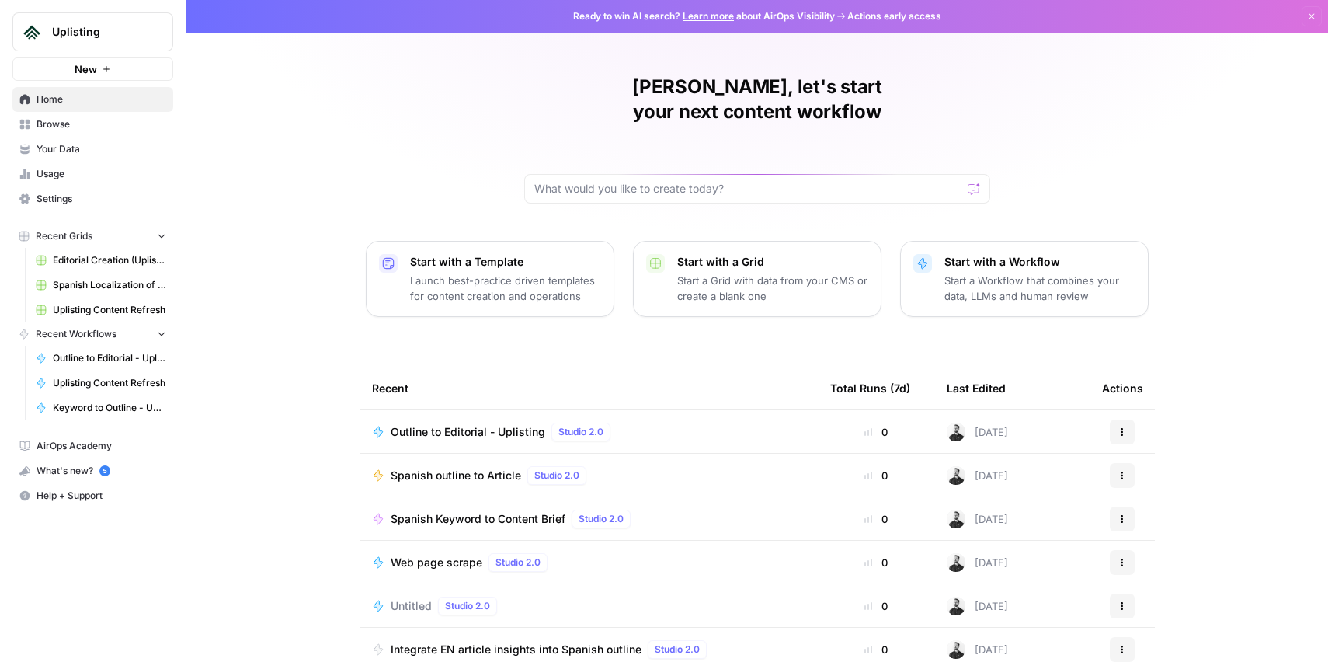
click at [63, 203] on span "Settings" at bounding box center [101, 199] width 130 height 14
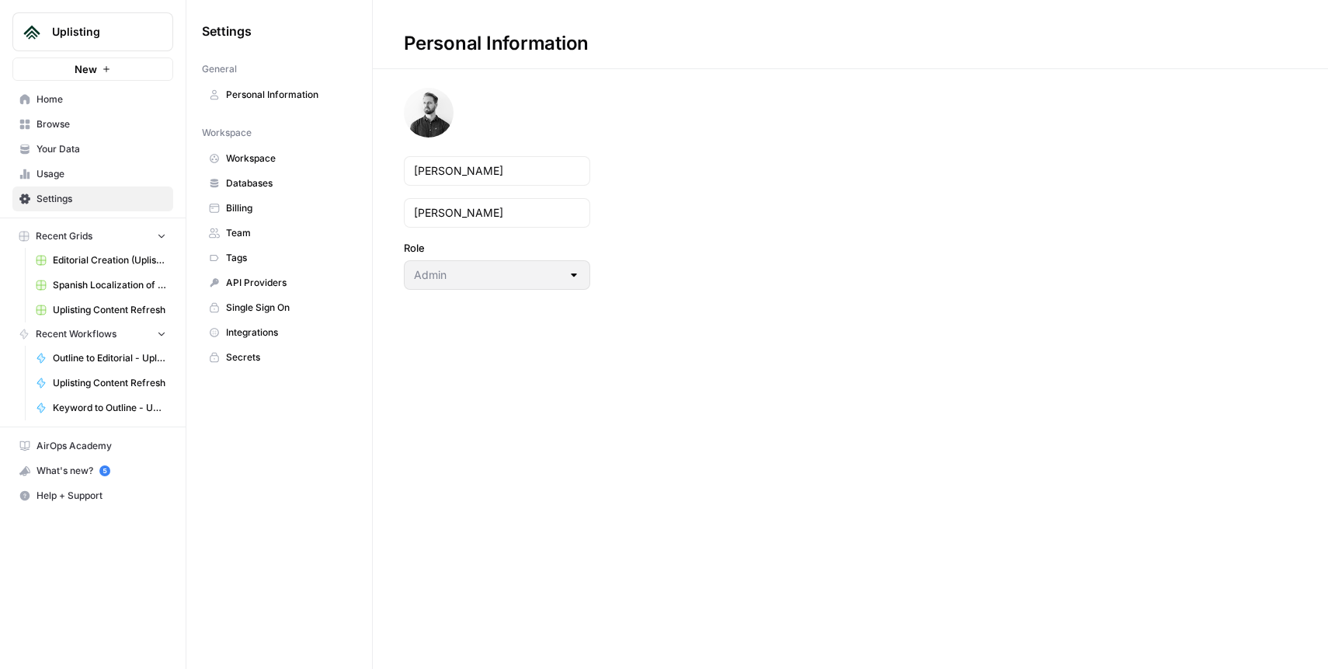
click at [250, 203] on span "Billing" at bounding box center [287, 208] width 123 height 14
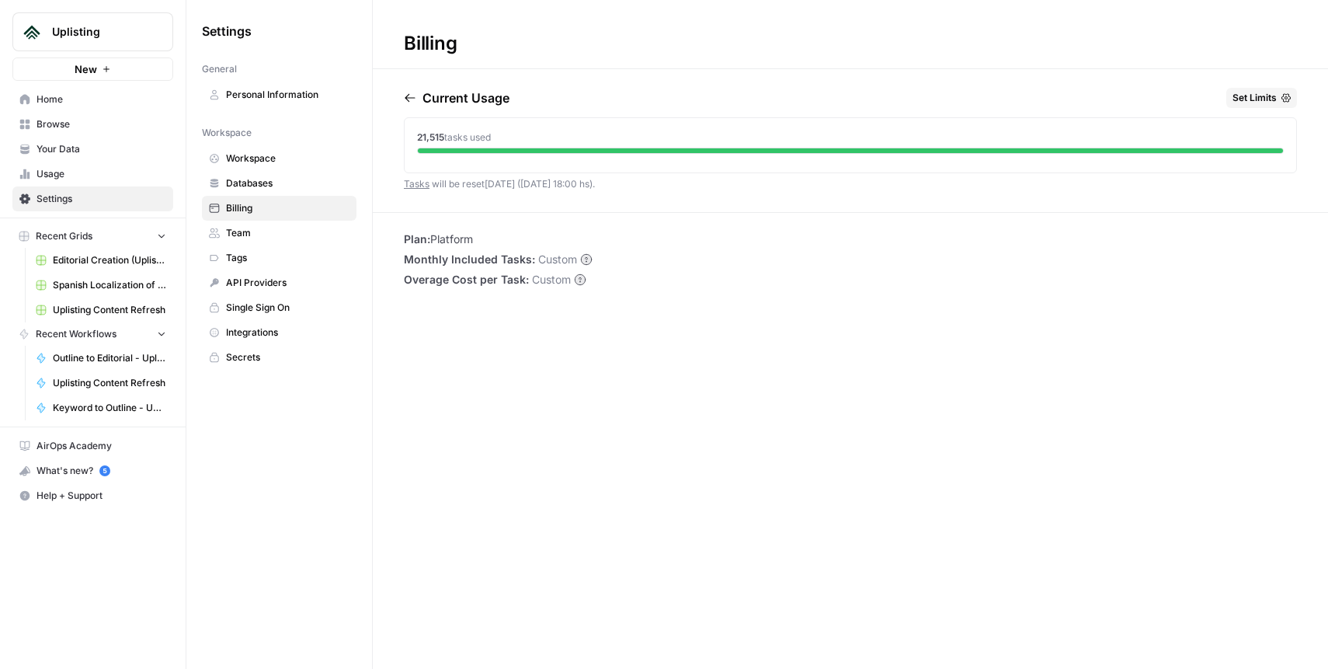
click at [1284, 99] on icon "button" at bounding box center [1285, 97] width 9 height 9
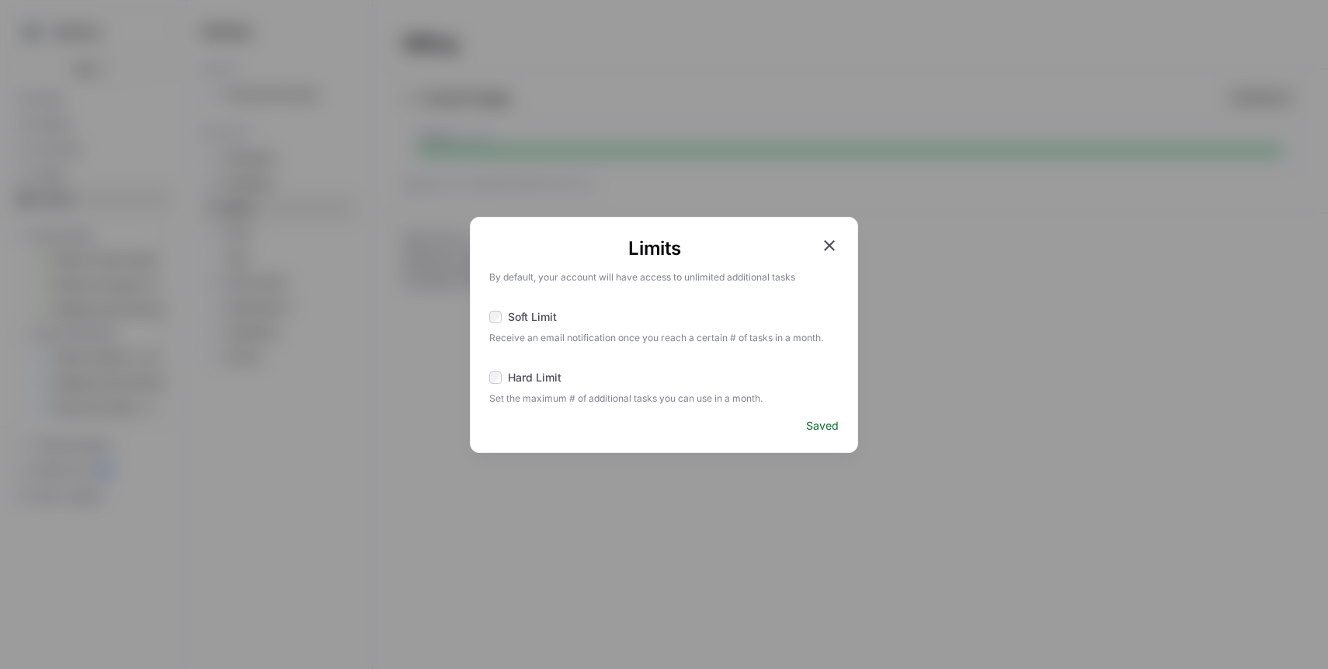
click at [511, 318] on span "Soft Limit" at bounding box center [532, 317] width 49 height 16
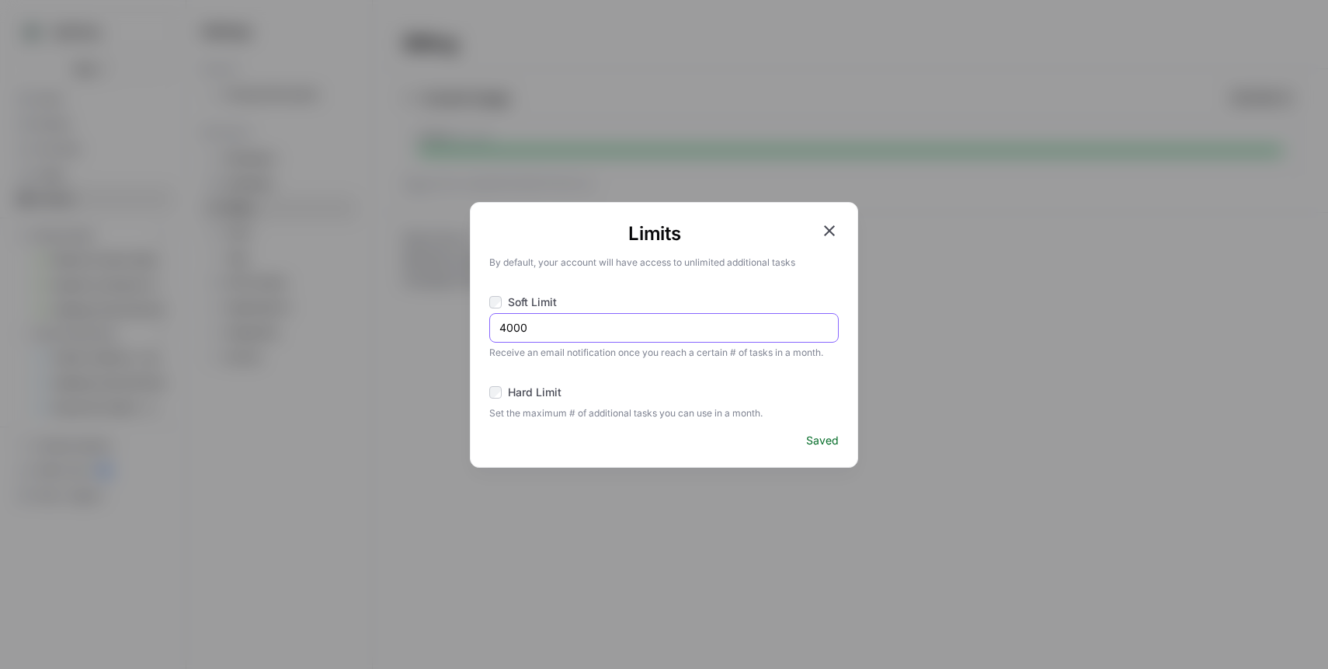
drag, startPoint x: 508, startPoint y: 327, endPoint x: 498, endPoint y: 327, distance: 9.3
click at [499, 327] on input "4000" at bounding box center [663, 328] width 329 height 16
type input "180000"
click at [689, 296] on label "Soft Limit" at bounding box center [663, 303] width 349 height 19
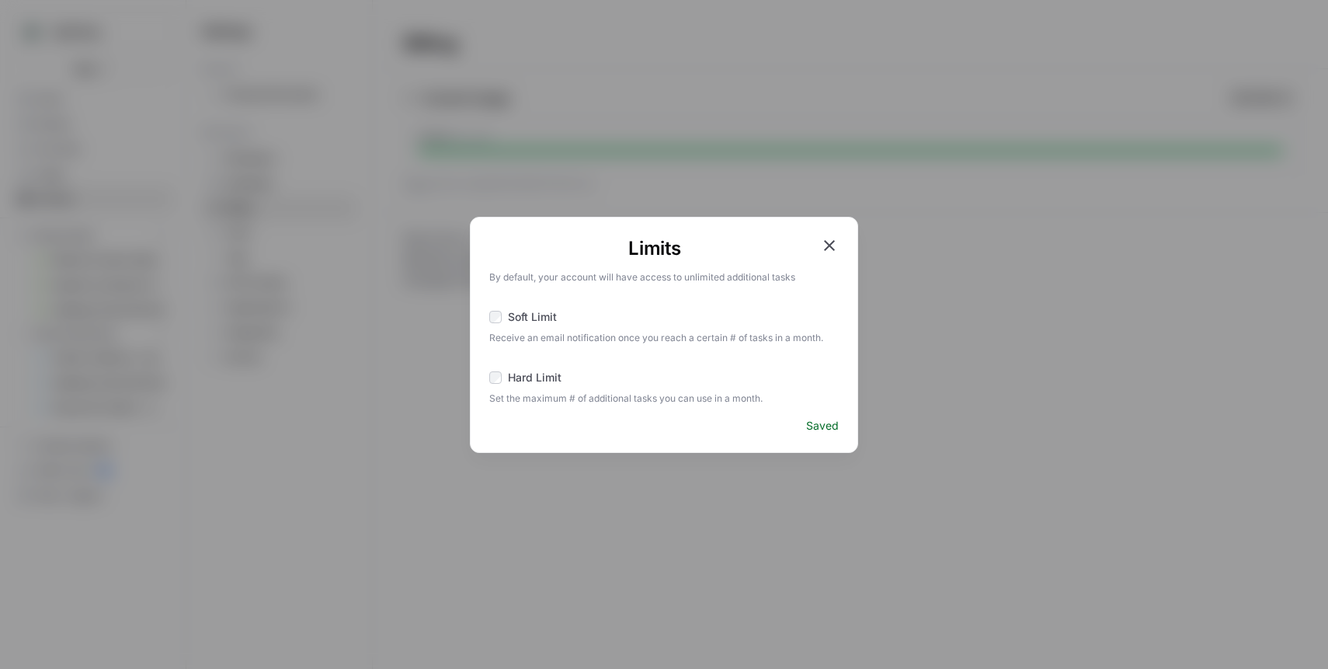
click at [520, 311] on span "Soft Limit" at bounding box center [532, 317] width 49 height 16
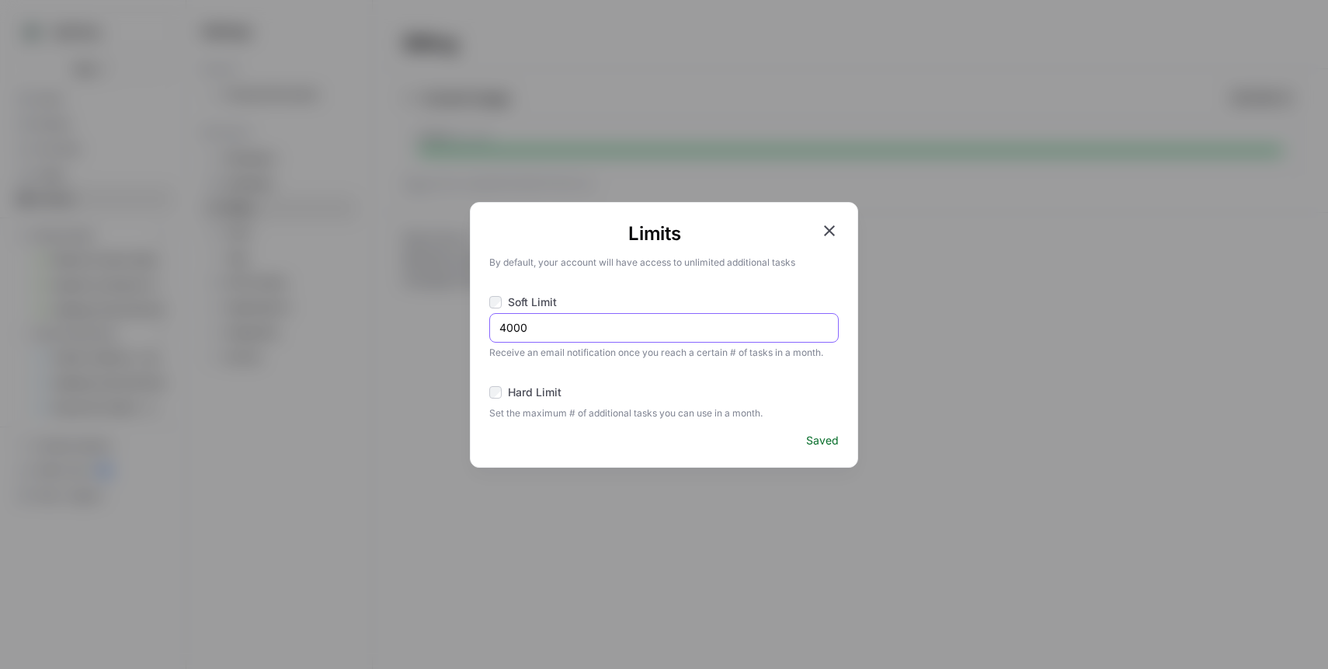
drag, startPoint x: 510, startPoint y: 326, endPoint x: 502, endPoint y: 326, distance: 8.5
click at [502, 326] on input "4000" at bounding box center [663, 328] width 329 height 16
type input "18000"
click at [834, 227] on icon "button" at bounding box center [829, 230] width 19 height 19
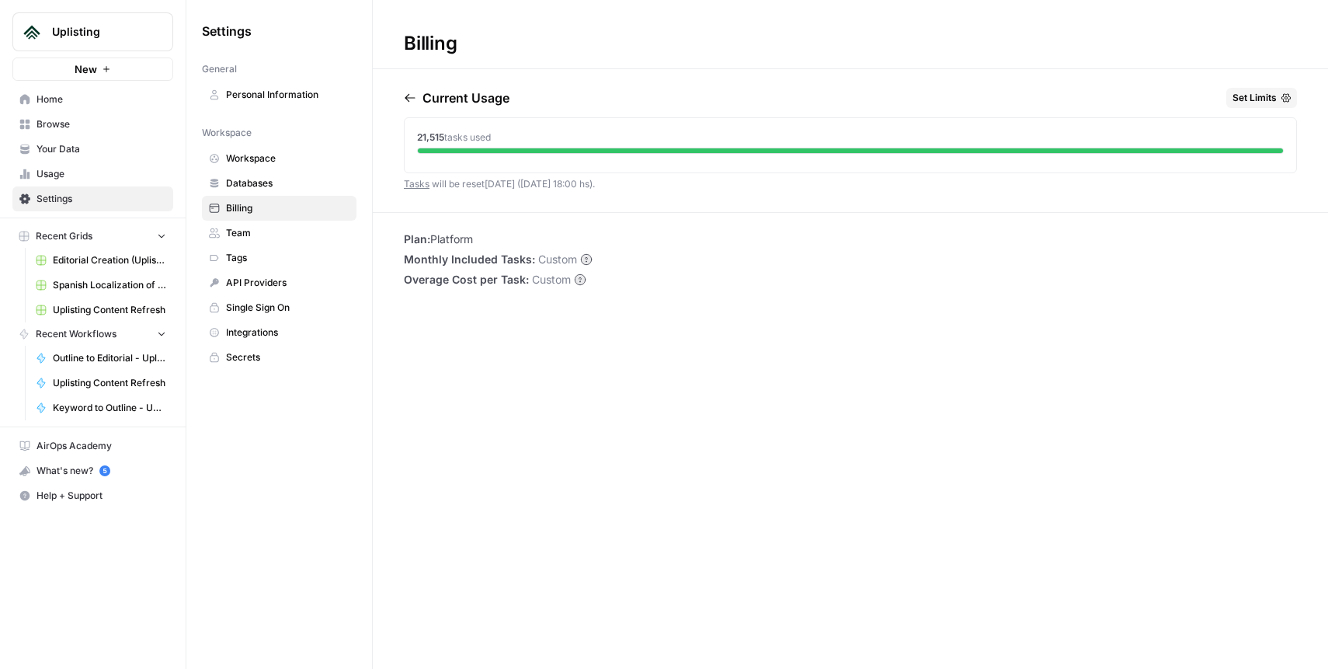
click at [1268, 96] on span "Set Limits" at bounding box center [1254, 98] width 44 height 14
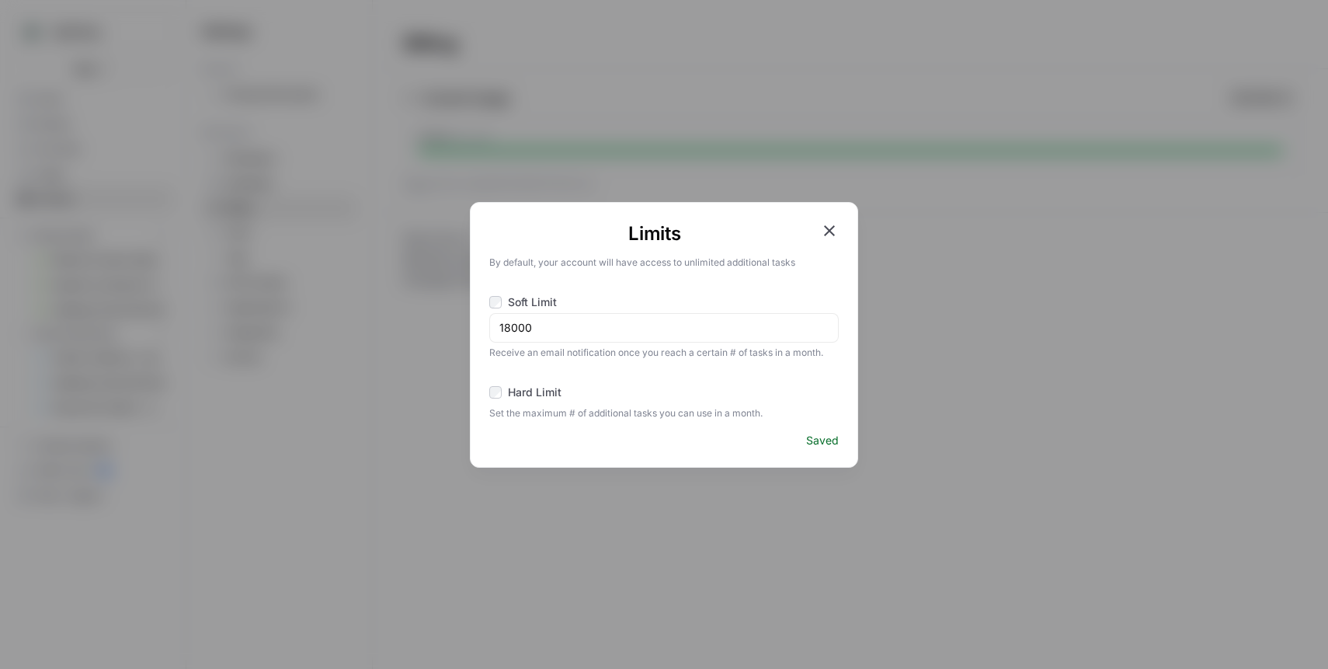
click at [833, 231] on icon "button" at bounding box center [829, 230] width 19 height 19
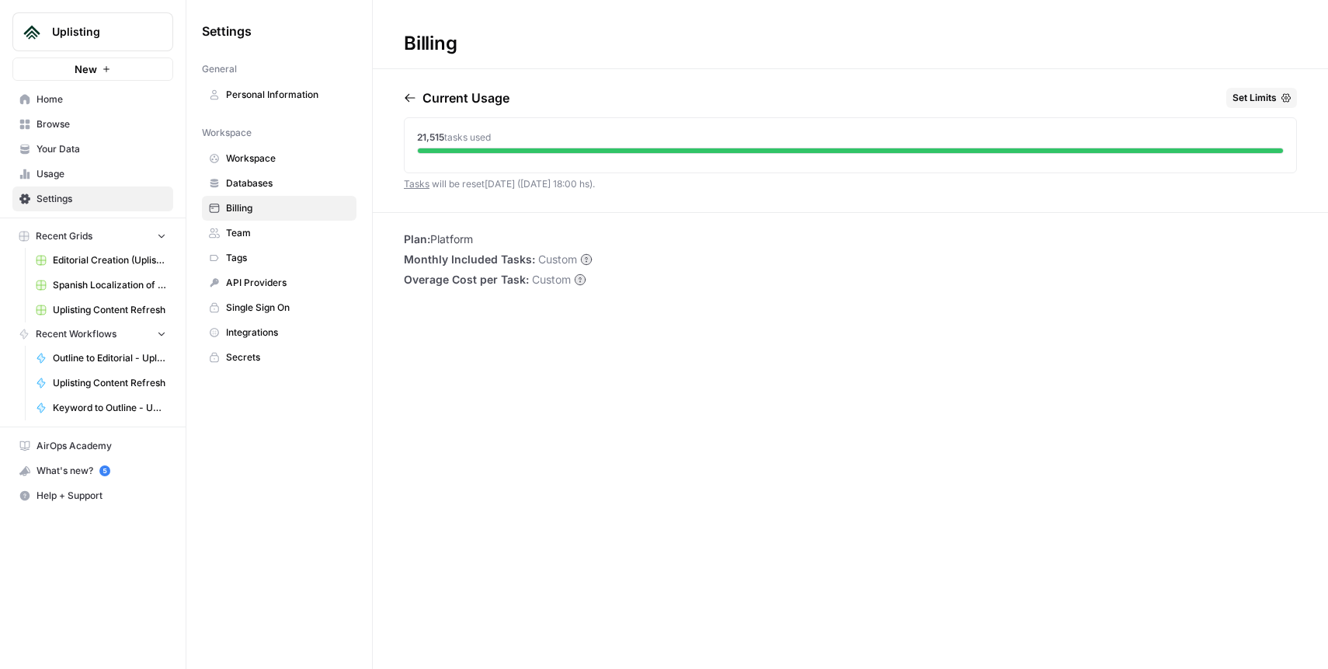
click at [299, 162] on span "Workspace" at bounding box center [287, 158] width 123 height 14
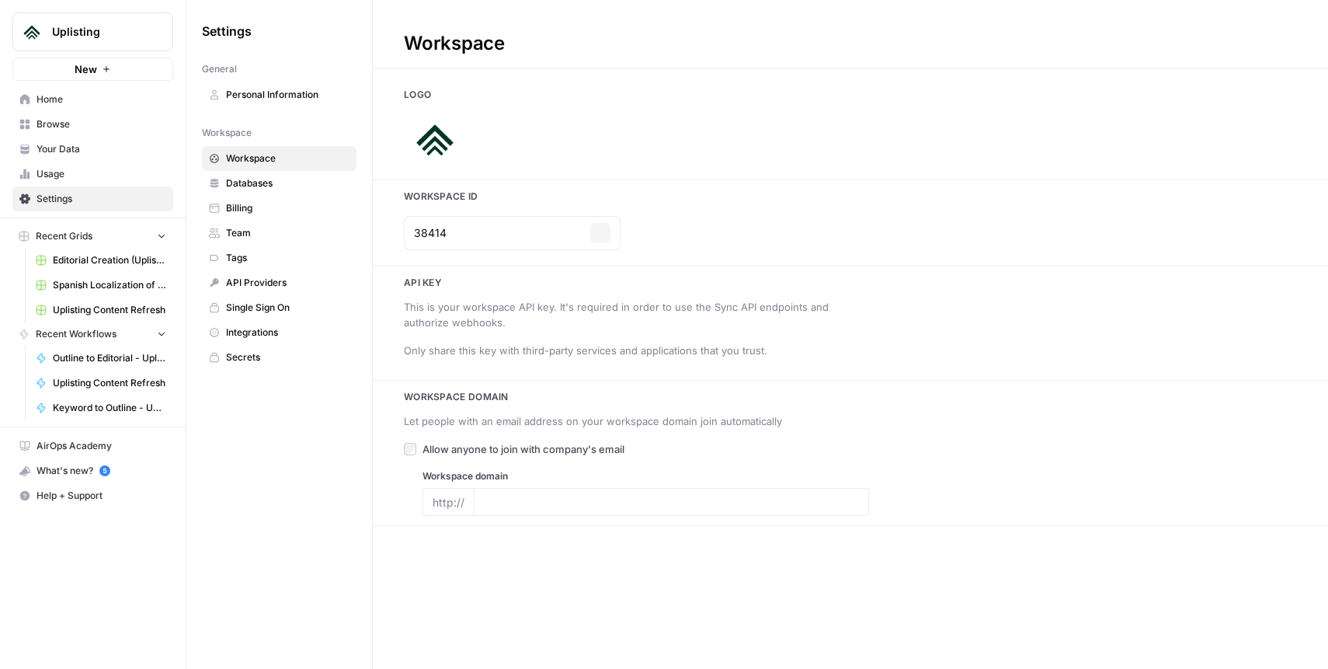
type input "[DOMAIN_NAME]"
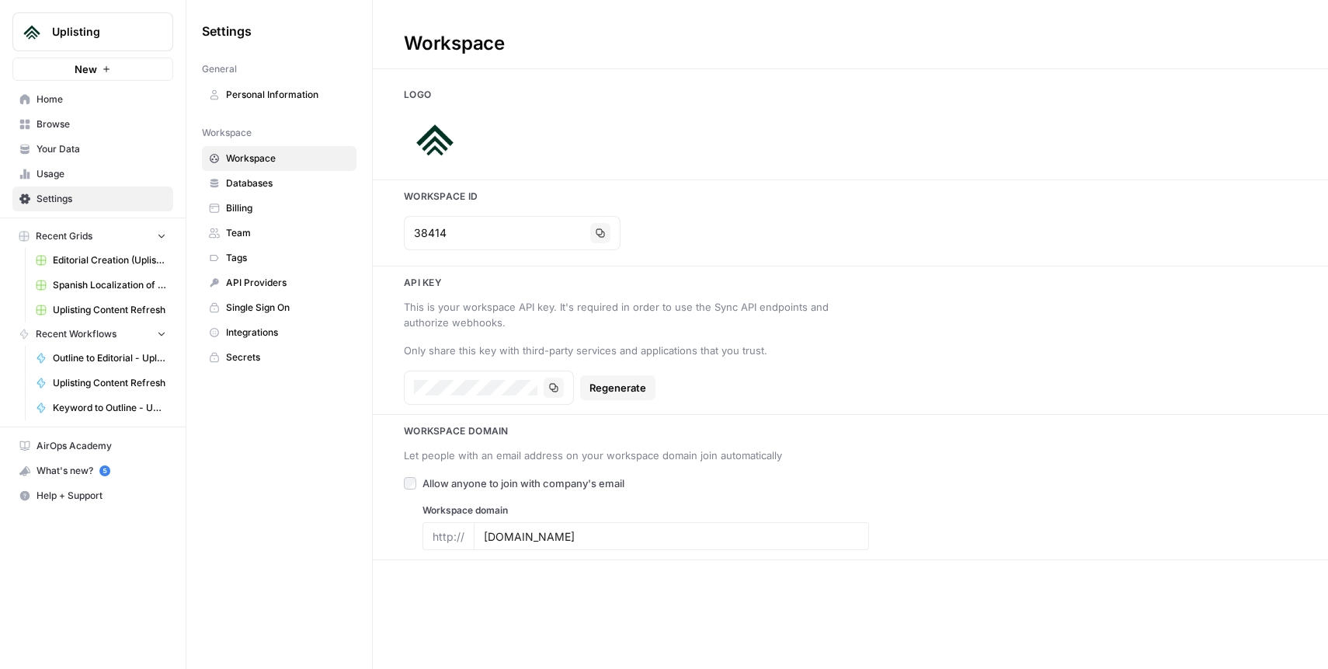
click at [259, 95] on span "Personal Information" at bounding box center [287, 95] width 123 height 14
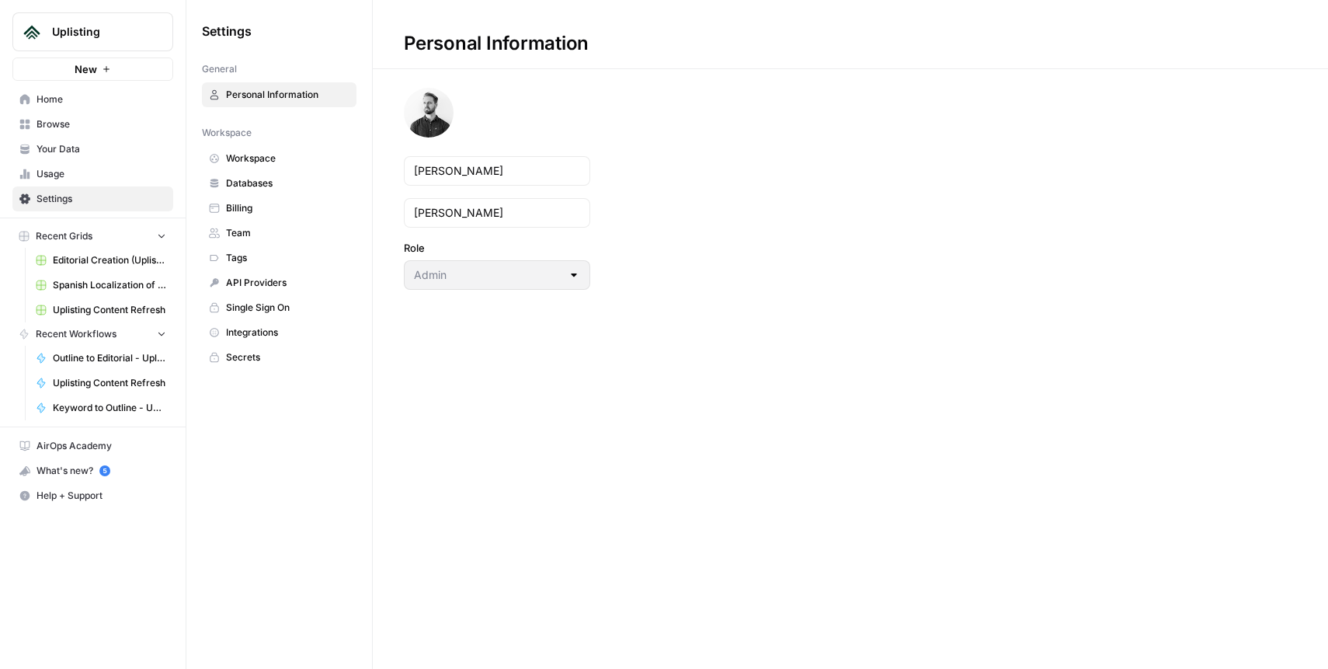
click at [262, 157] on span "Workspace" at bounding box center [287, 158] width 123 height 14
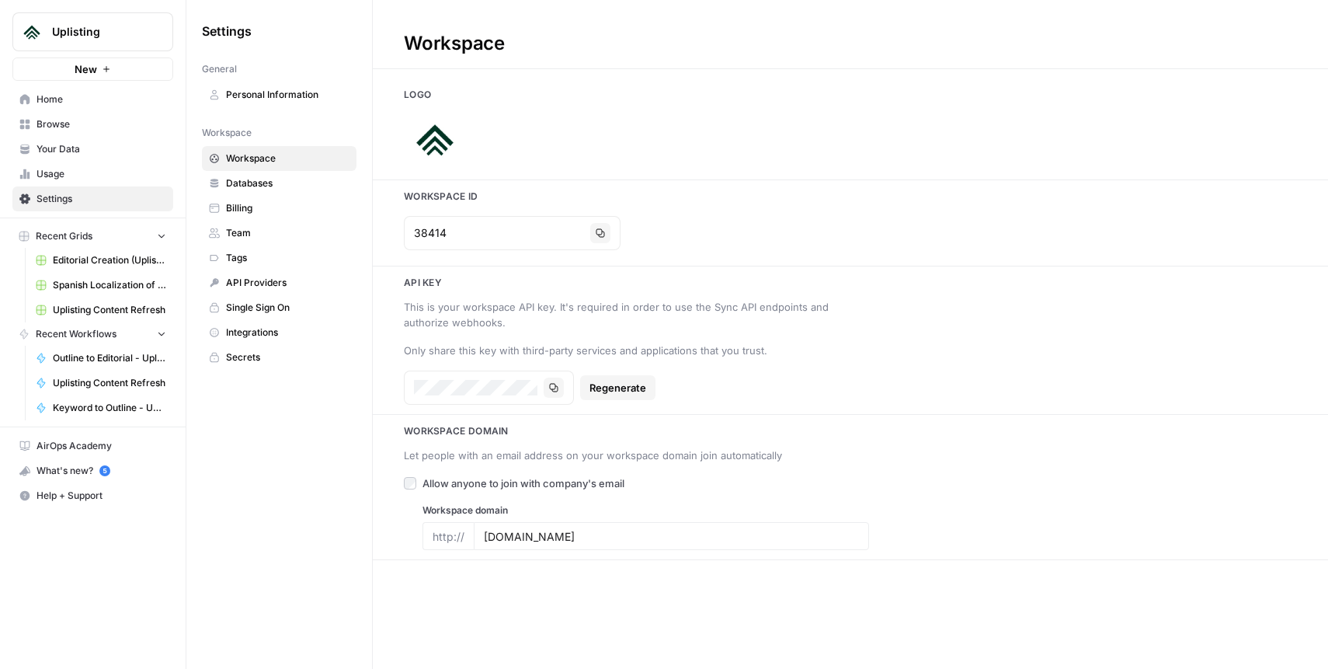
click at [267, 182] on span "Databases" at bounding box center [287, 183] width 123 height 14
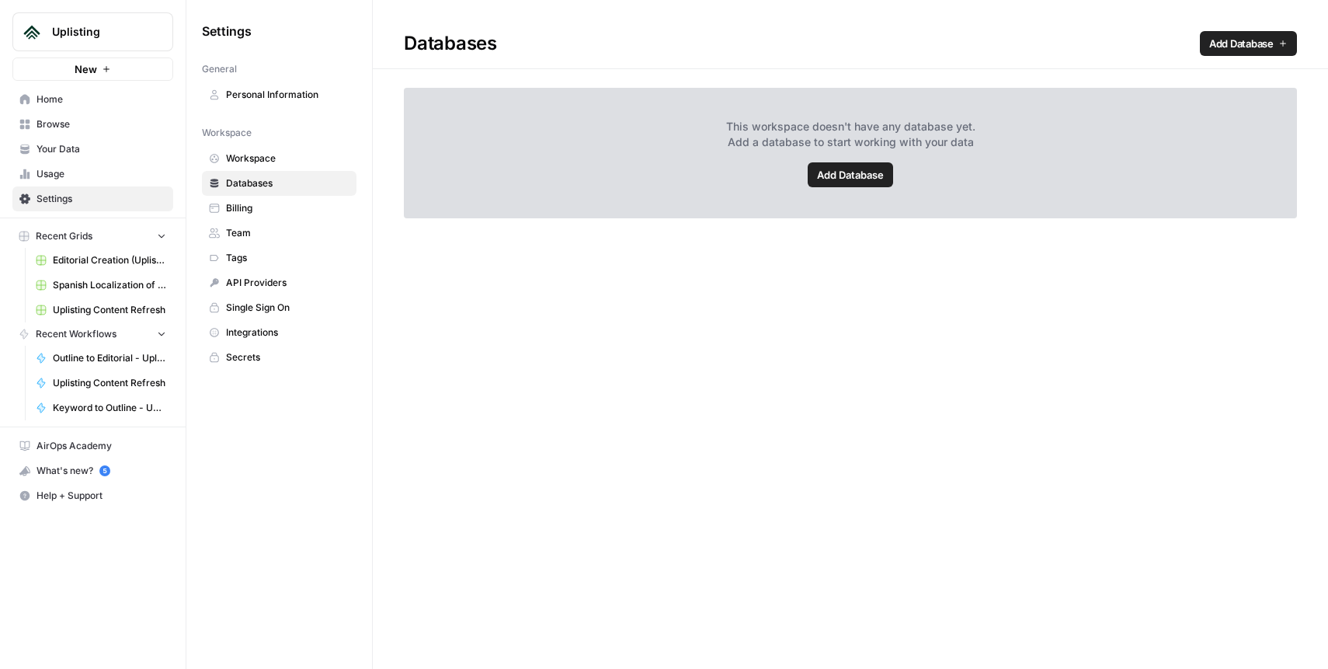
click at [262, 204] on span "Billing" at bounding box center [287, 208] width 123 height 14
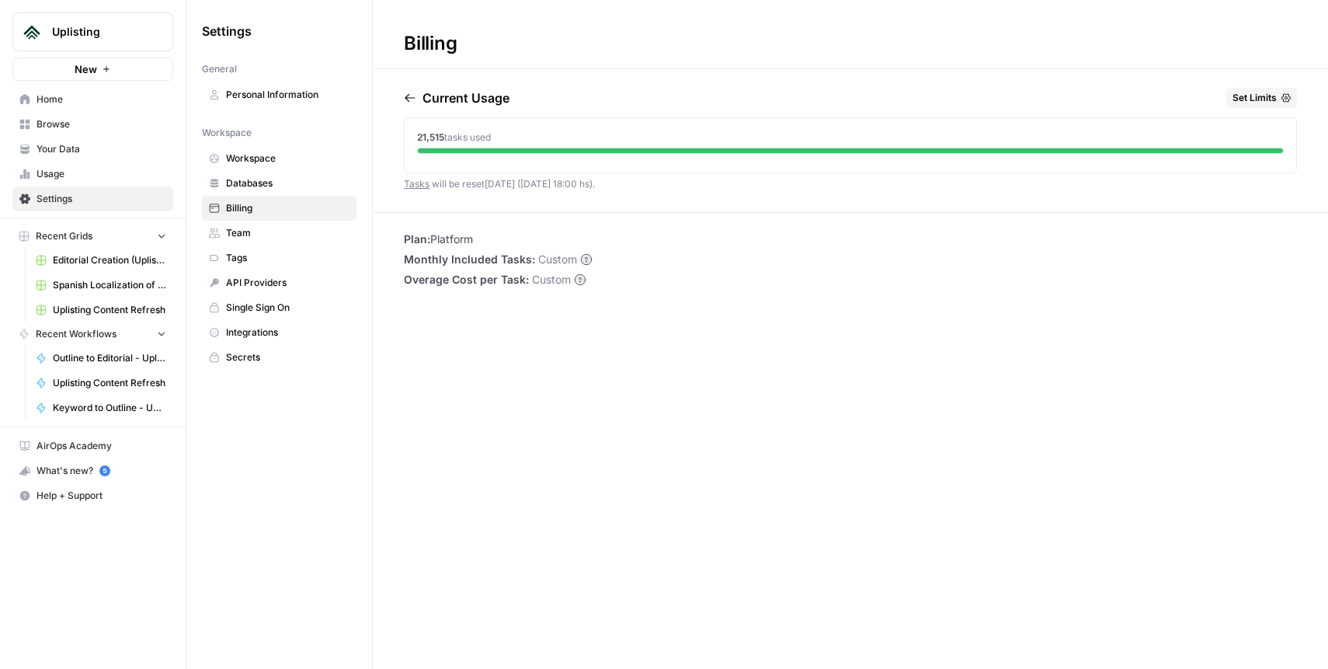
click at [275, 233] on span "Team" at bounding box center [287, 233] width 123 height 14
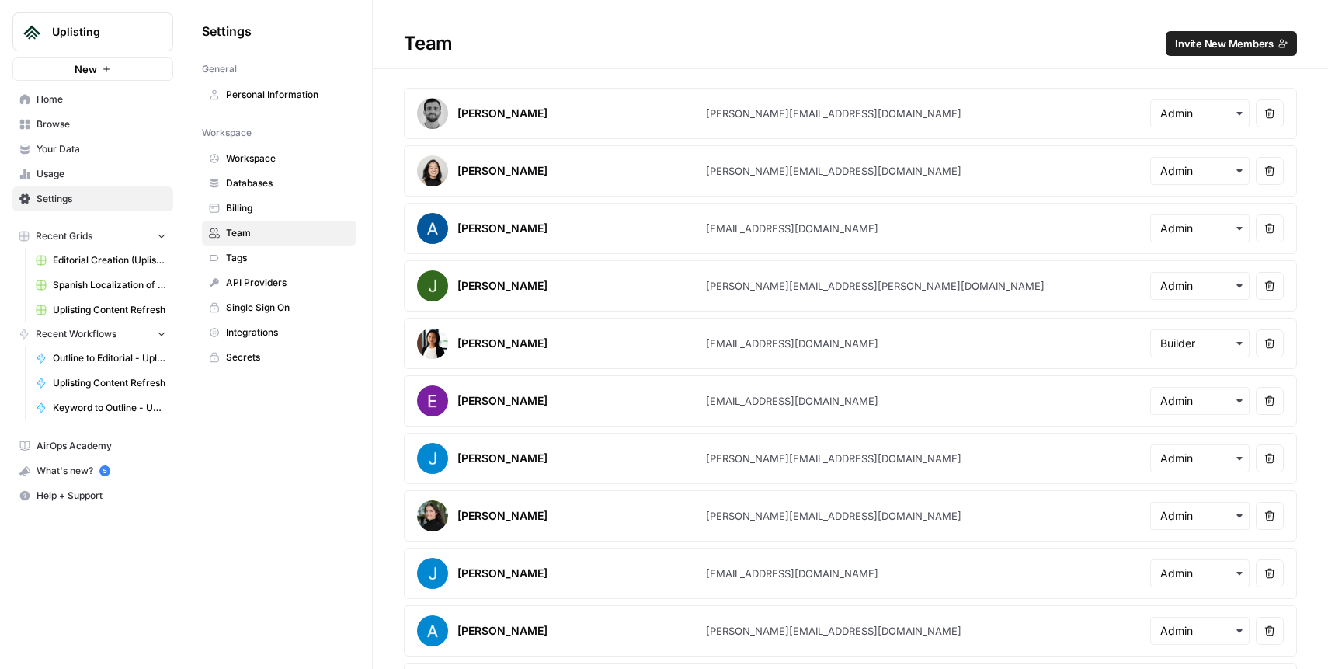
click at [252, 208] on span "Billing" at bounding box center [287, 208] width 123 height 14
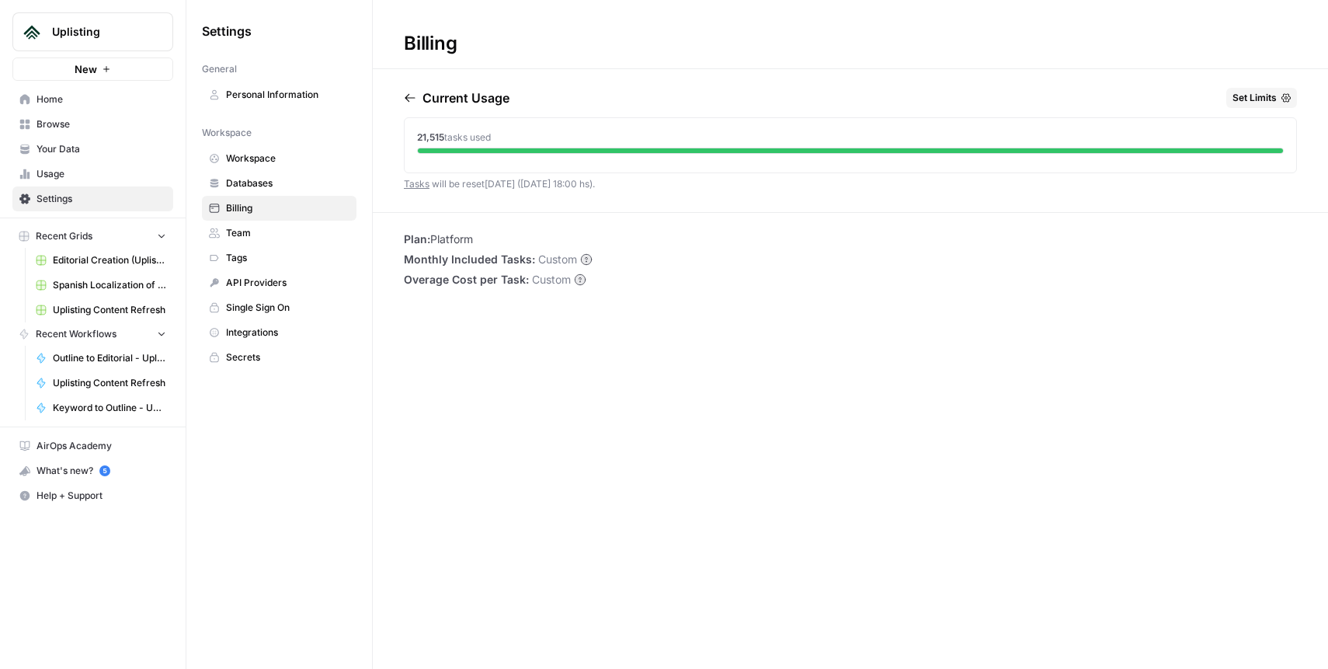
click at [248, 229] on span "Team" at bounding box center [287, 233] width 123 height 14
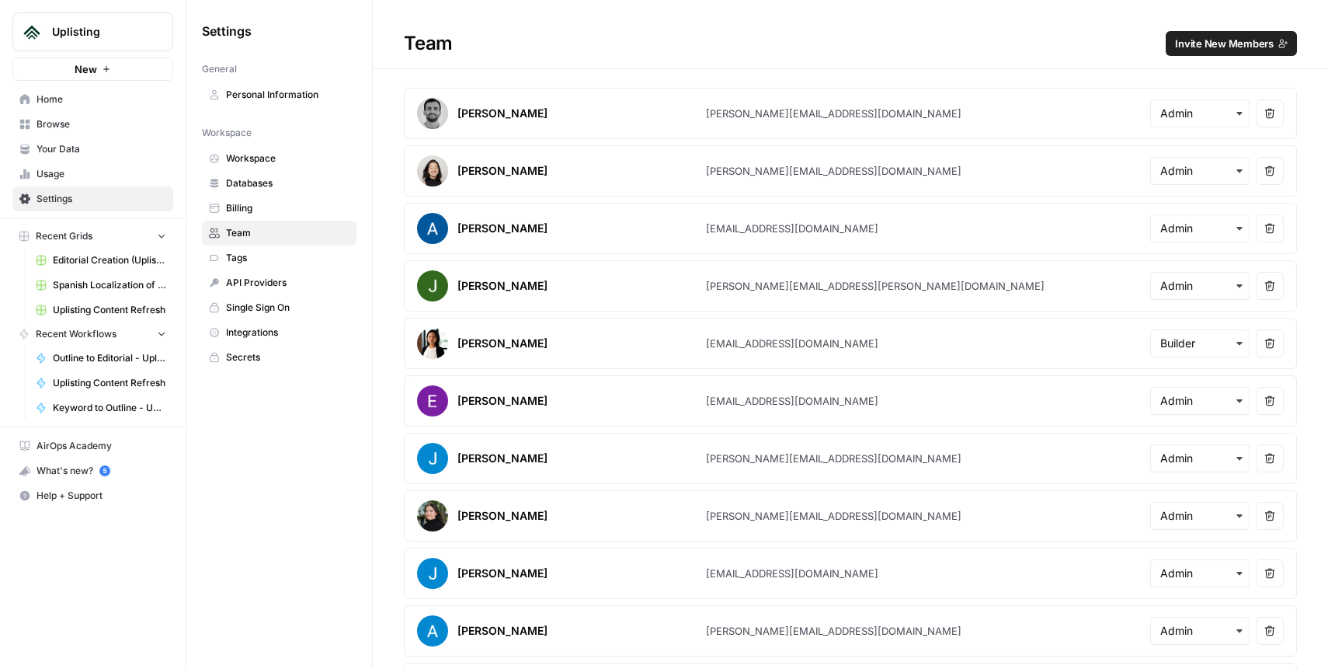
click at [309, 94] on span "Personal Information" at bounding box center [287, 95] width 123 height 14
